Goal: Transaction & Acquisition: Purchase product/service

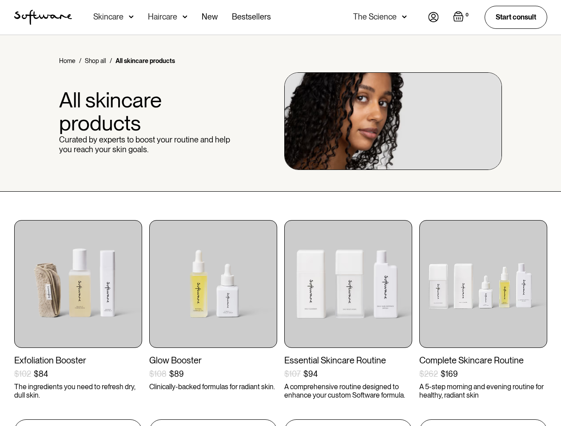
click at [113, 17] on div "Skincare" at bounding box center [108, 16] width 30 height 9
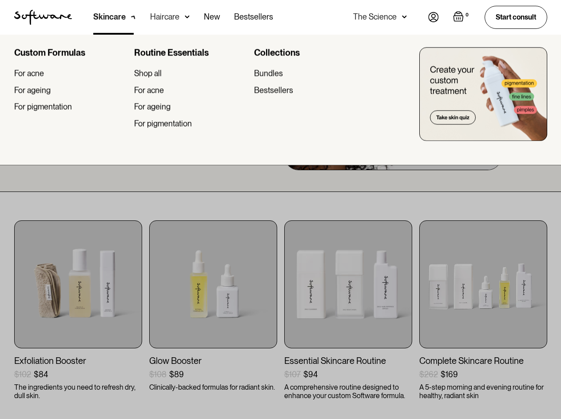
click at [126, 17] on div "Haircare" at bounding box center [109, 16] width 32 height 9
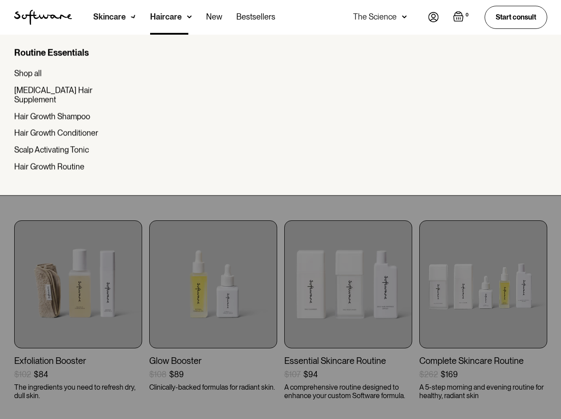
click at [379, 17] on div "The Science" at bounding box center [375, 16] width 44 height 9
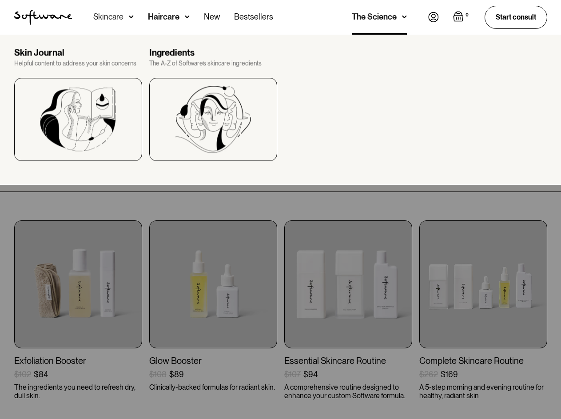
click at [460, 17] on img "Open empty cart" at bounding box center [458, 16] width 11 height 11
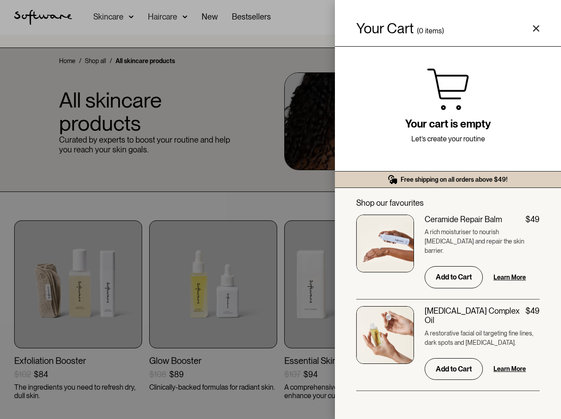
click at [213, 419] on div "Your Cart ( 0 items) Free shipping on all orders above $49! You might also be i…" at bounding box center [280, 209] width 561 height 419
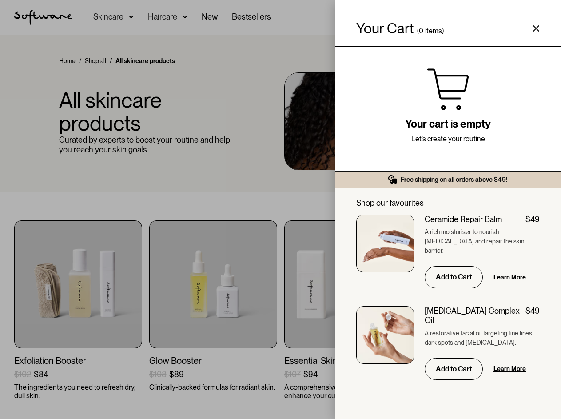
click at [348, 419] on div "Shop our favourites Quantity Ceramide Repair Balm $49 A rich moisturiser to nou…" at bounding box center [448, 303] width 226 height 231
